Goal: Task Accomplishment & Management: Manage account settings

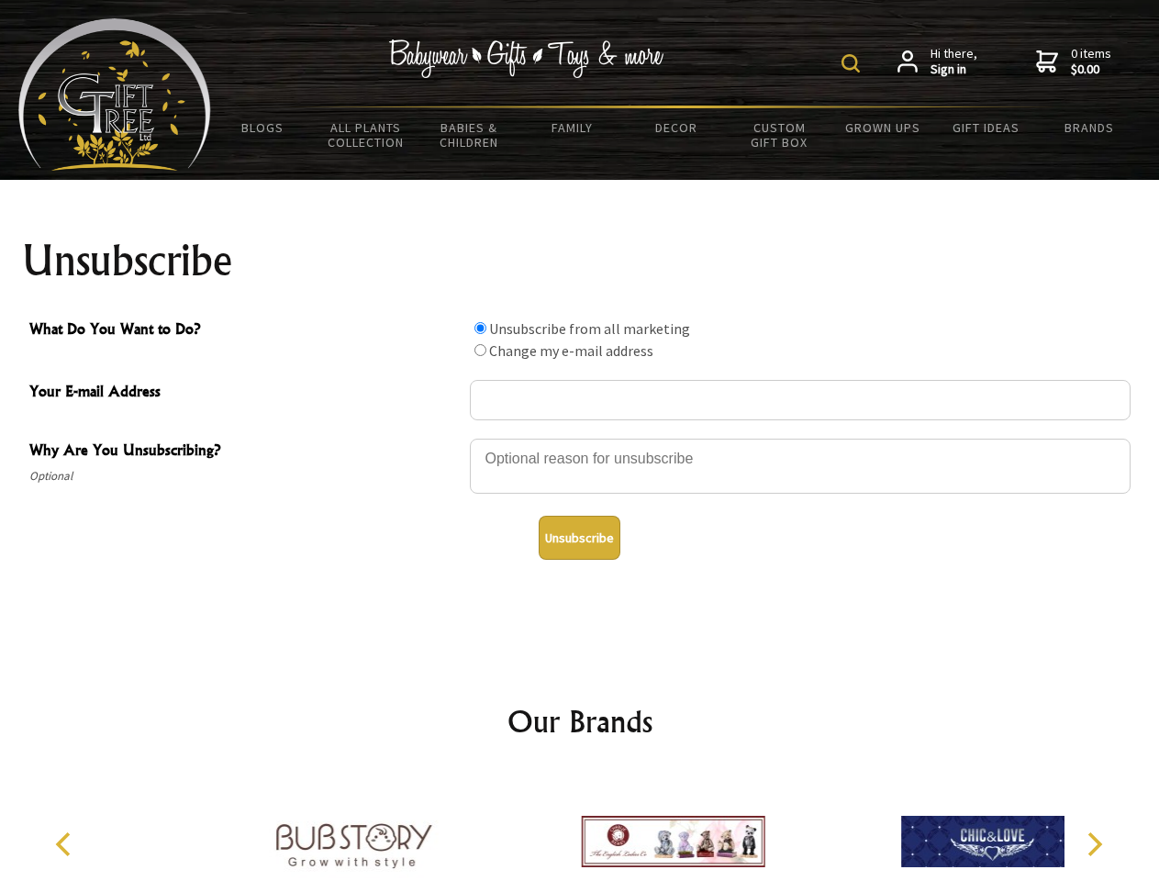
click at [853, 63] on img at bounding box center [851, 63] width 18 height 18
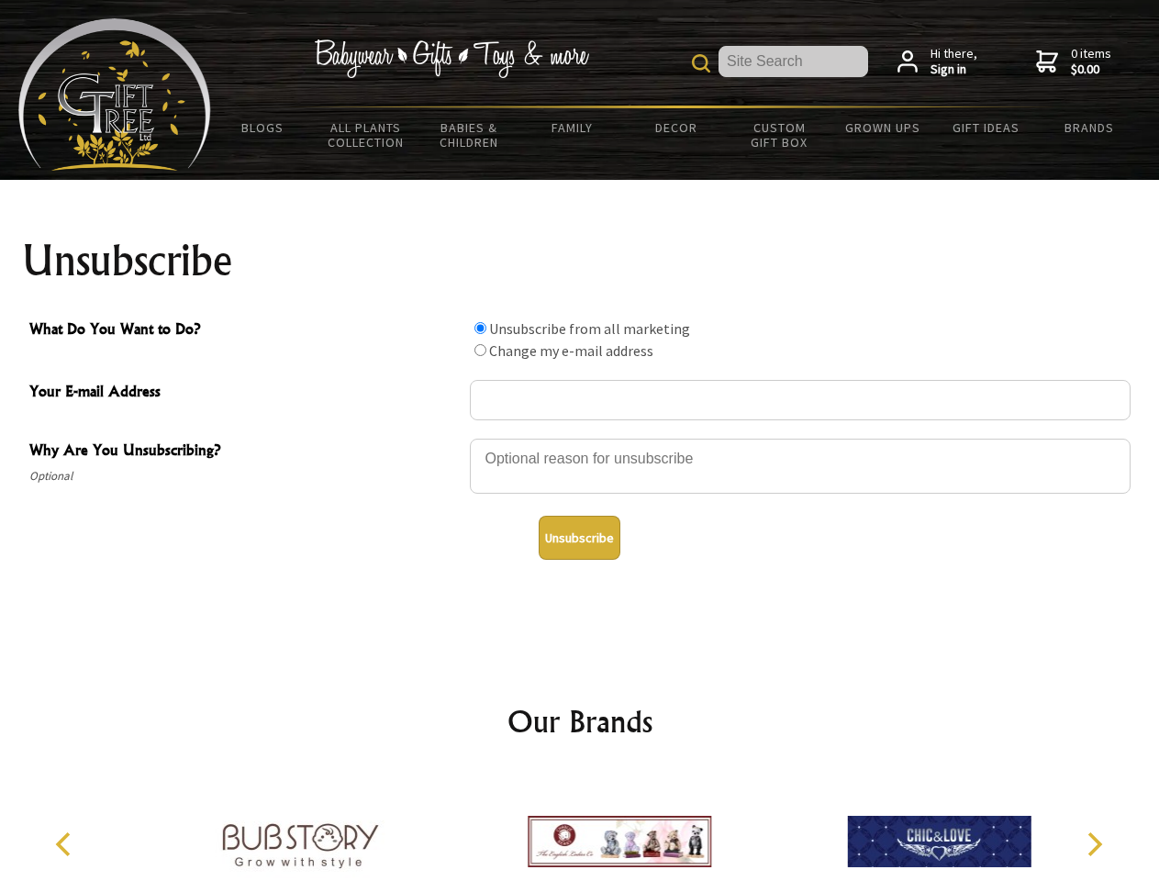
click at [580, 438] on div at bounding box center [800, 469] width 661 height 64
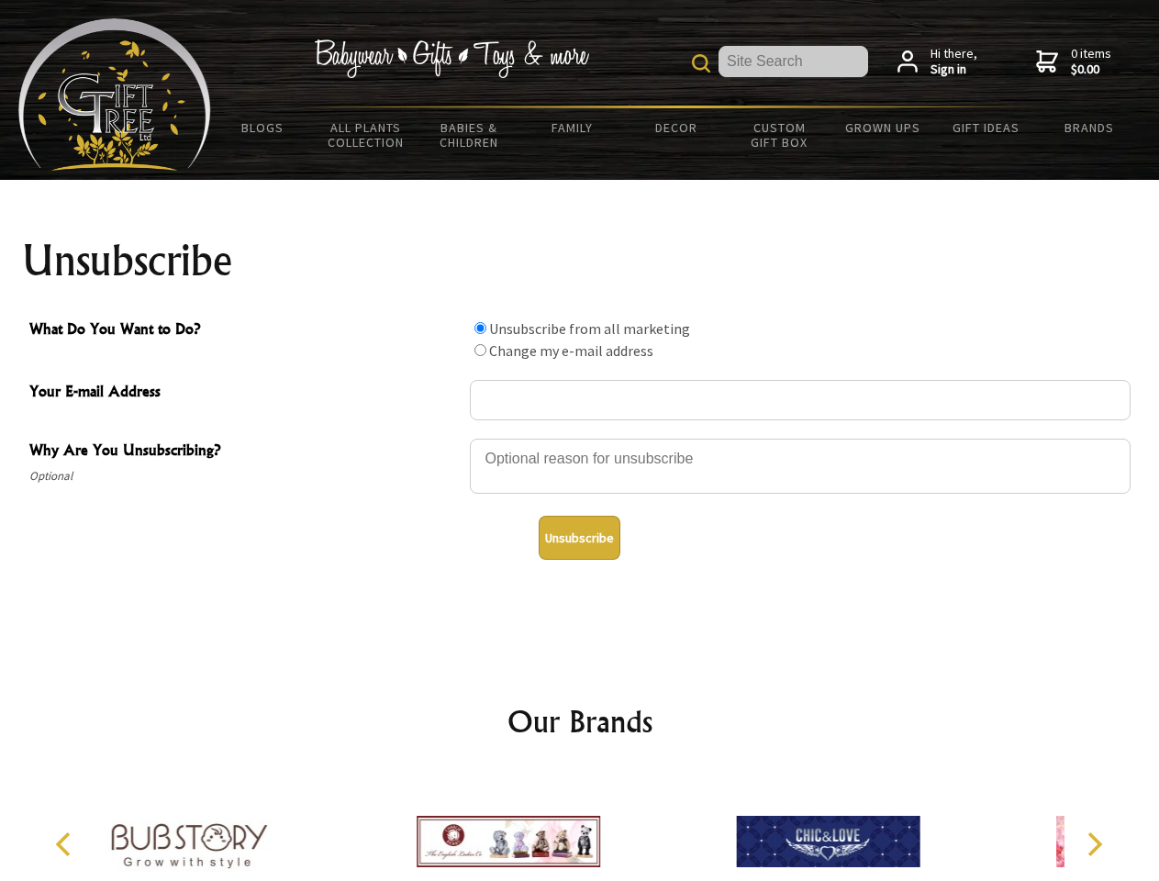
click at [480, 328] on input "What Do You Want to Do?" at bounding box center [480, 328] width 12 height 12
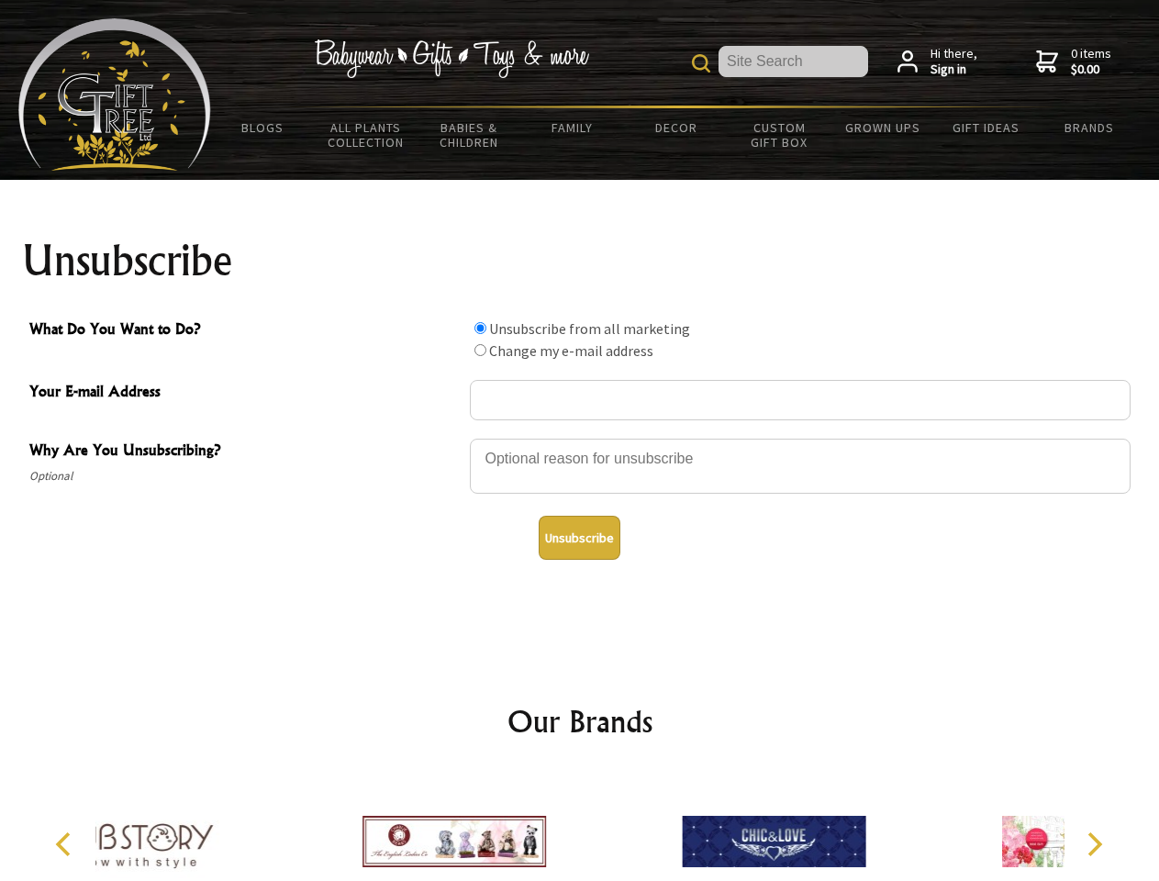
click at [480, 350] on input "What Do You Want to Do?" at bounding box center [480, 350] width 12 height 12
radio input "true"
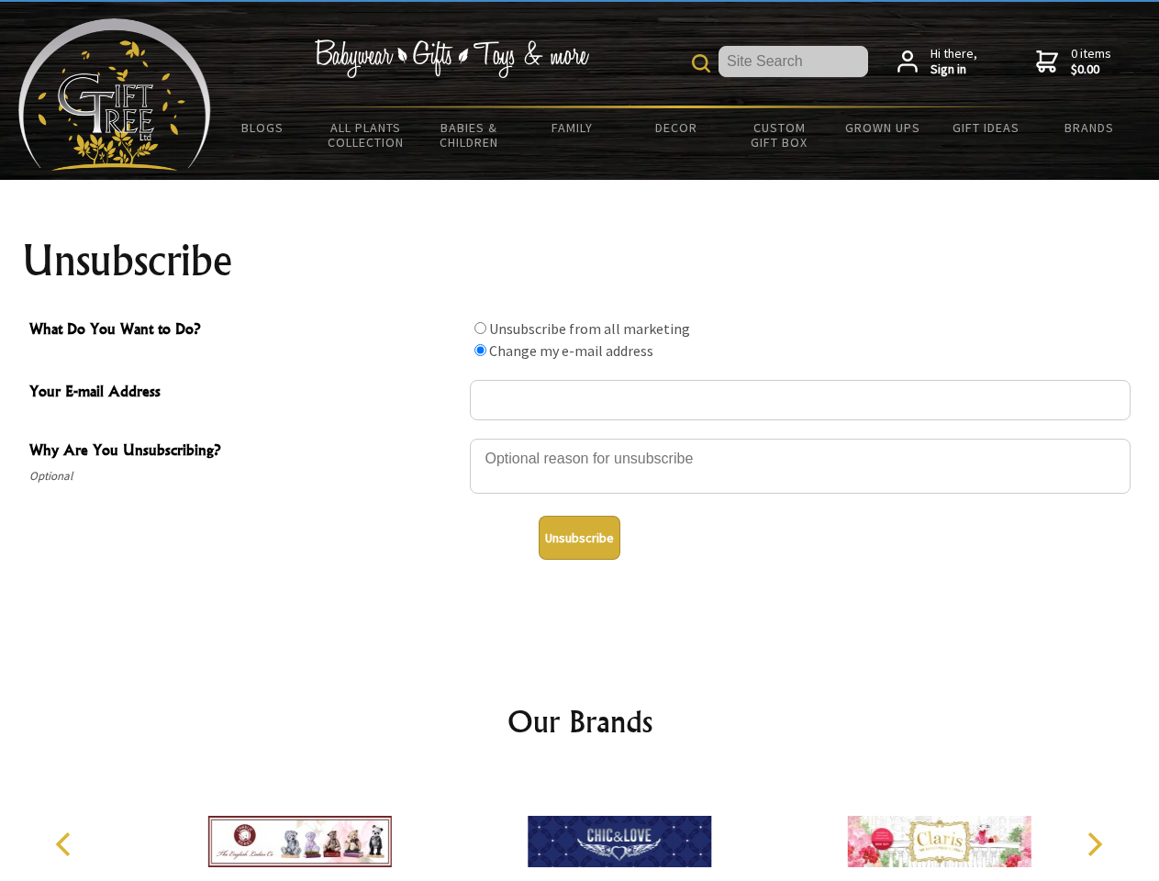
click at [579, 538] on button "Unsubscribe" at bounding box center [580, 538] width 82 height 44
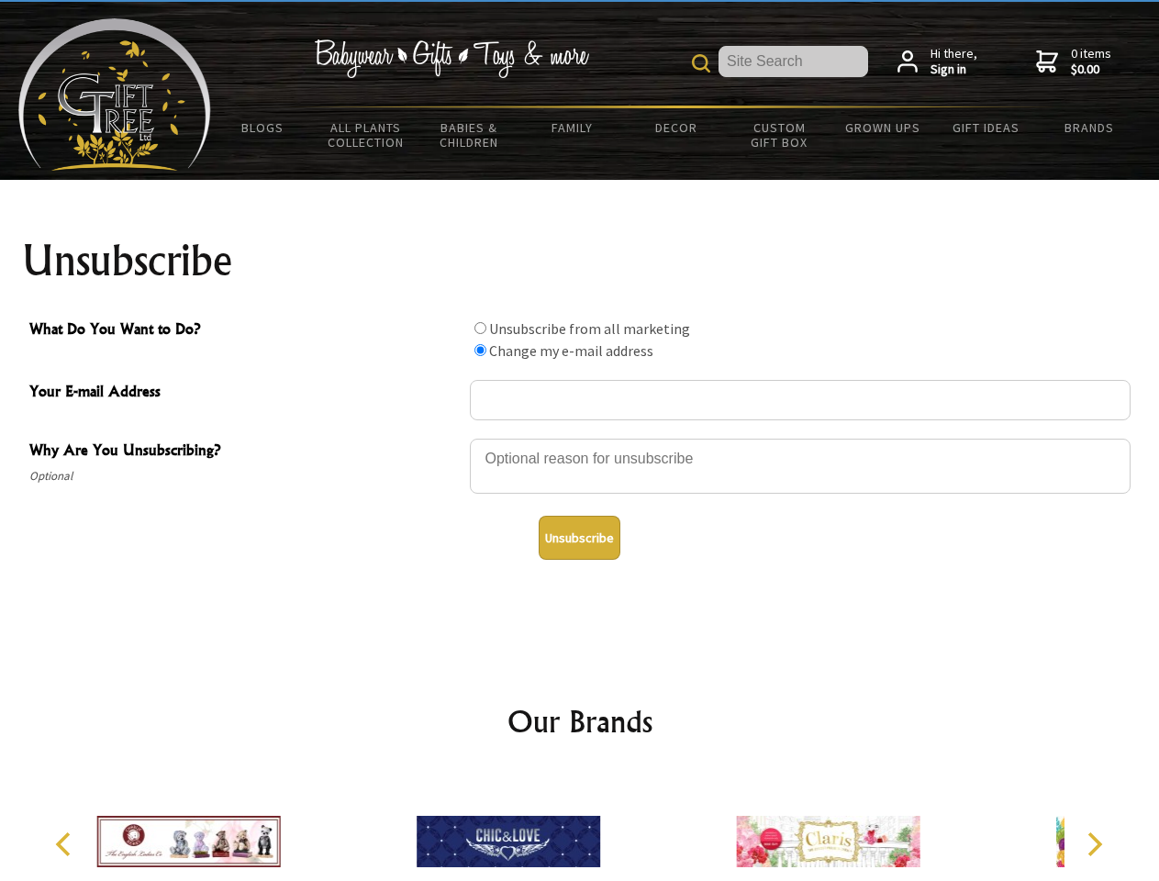
click at [580, 827] on img at bounding box center [509, 842] width 184 height 138
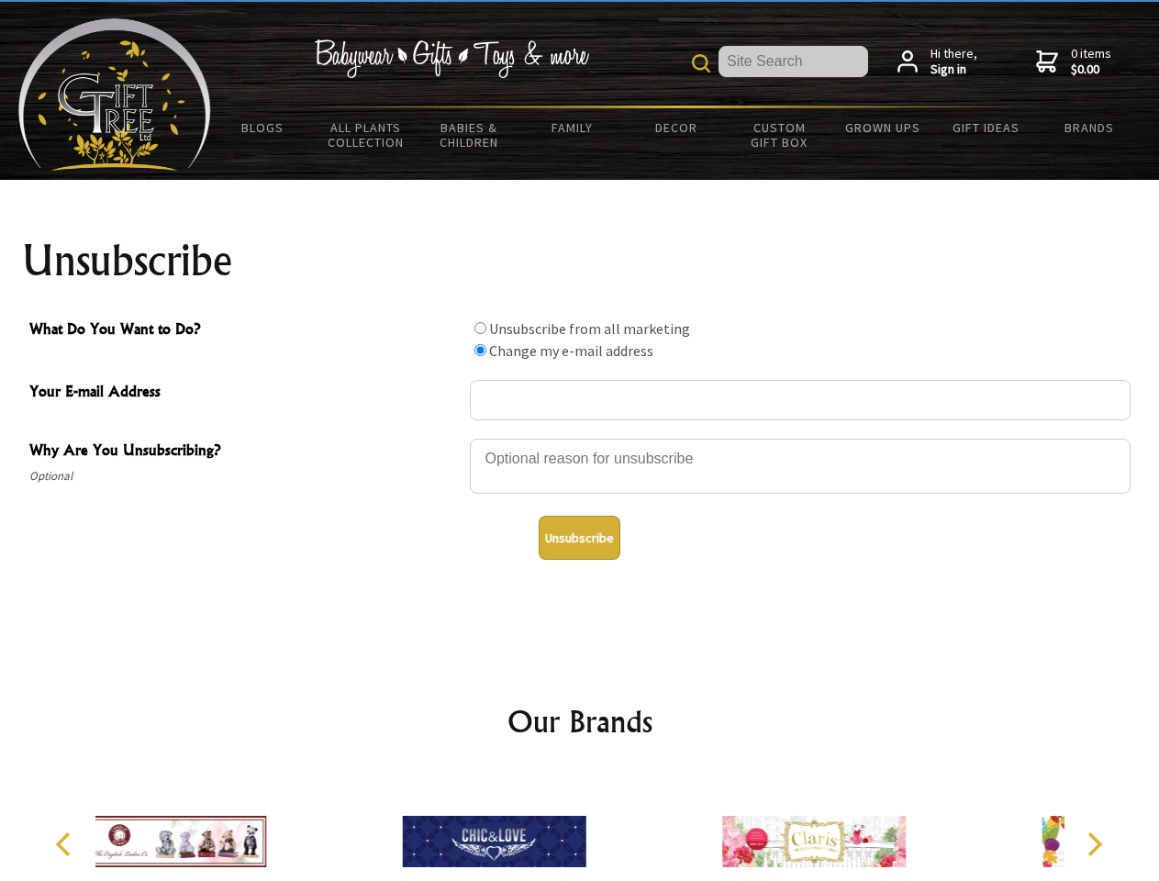
click at [66, 844] on icon "Previous" at bounding box center [65, 844] width 24 height 24
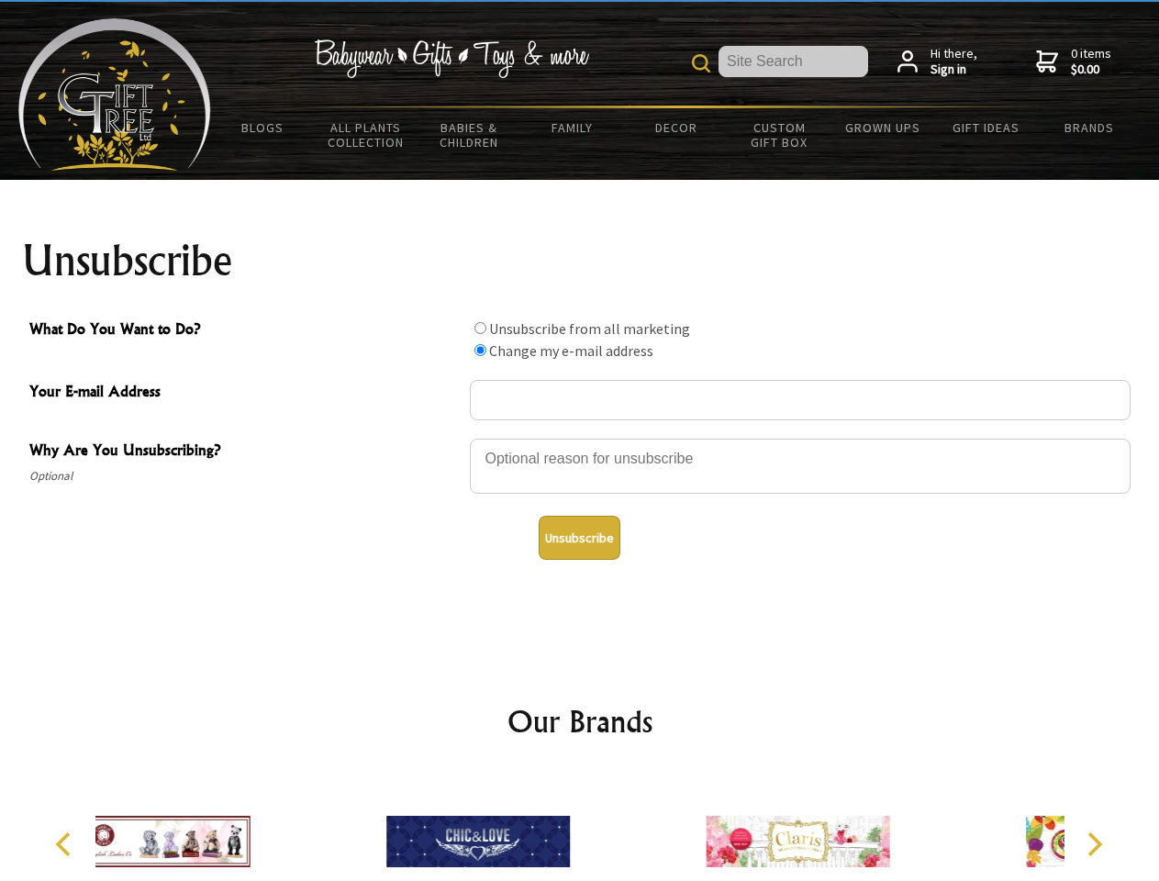
click at [1094, 844] on icon "Next" at bounding box center [1093, 844] width 24 height 24
